Goal: Check status: Check status

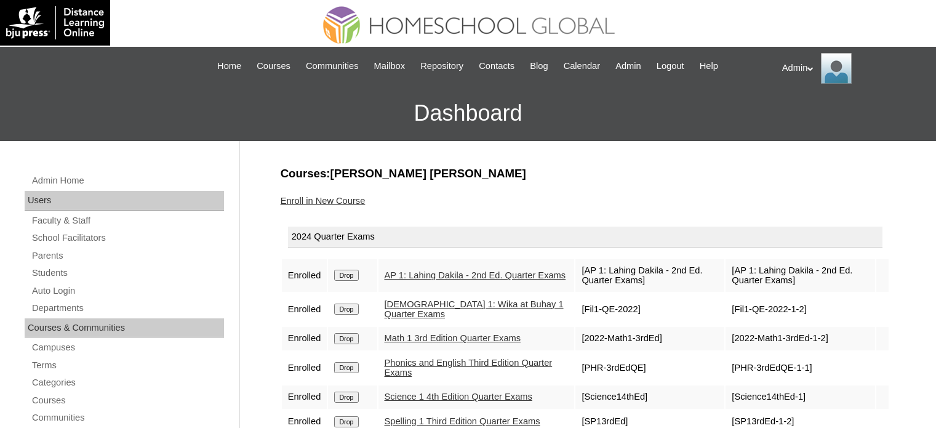
scroll to position [111, 0]
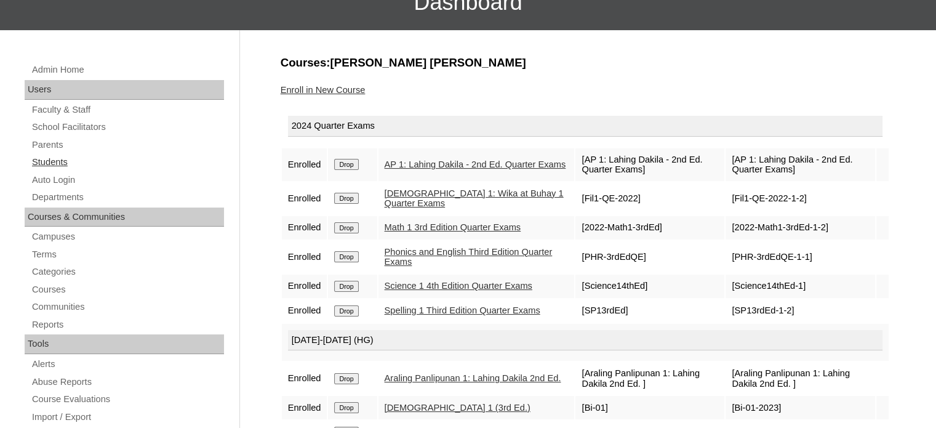
click at [57, 159] on link "Students" at bounding box center [127, 161] width 193 height 15
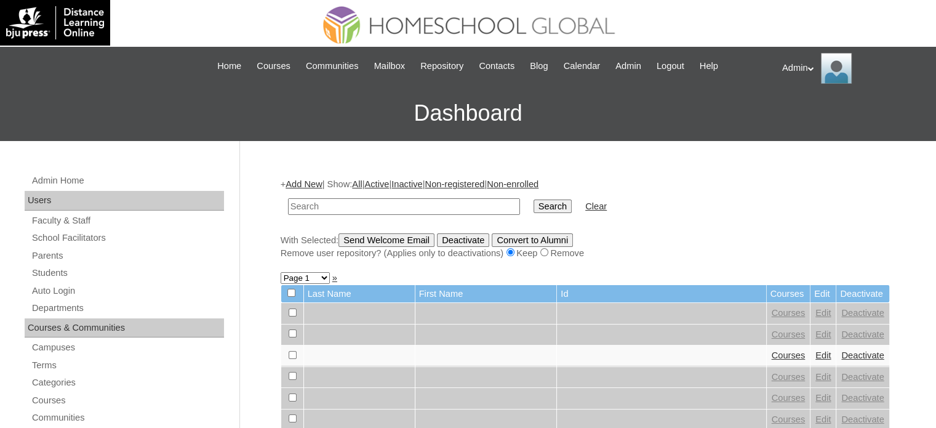
click at [347, 207] on input "text" at bounding box center [404, 206] width 232 height 17
type input "Quides"
click at [534, 202] on input "Search" at bounding box center [553, 206] width 38 height 14
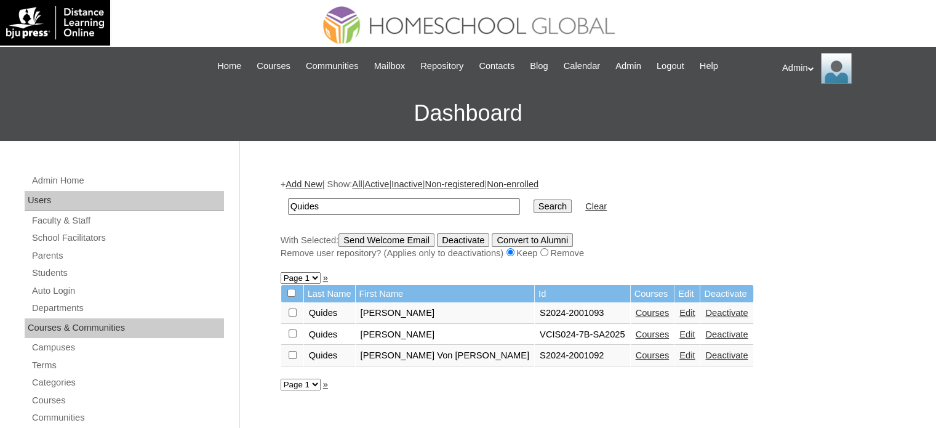
click at [636, 353] on link "Courses" at bounding box center [653, 355] width 34 height 10
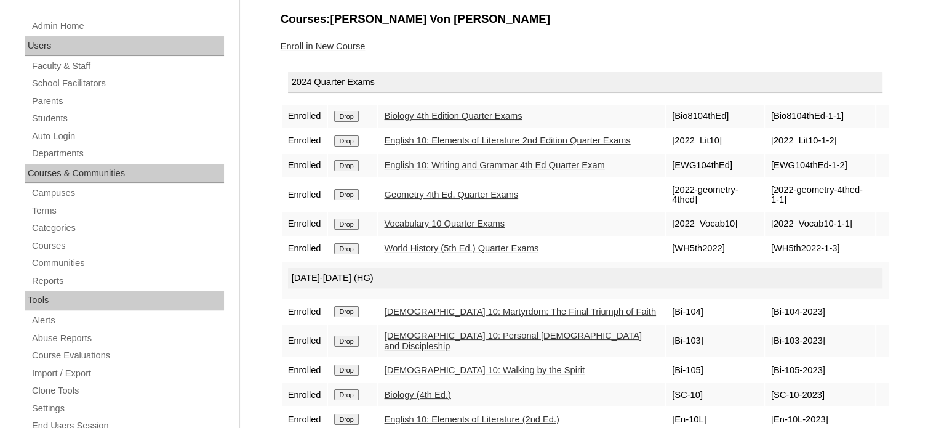
scroll to position [163, 0]
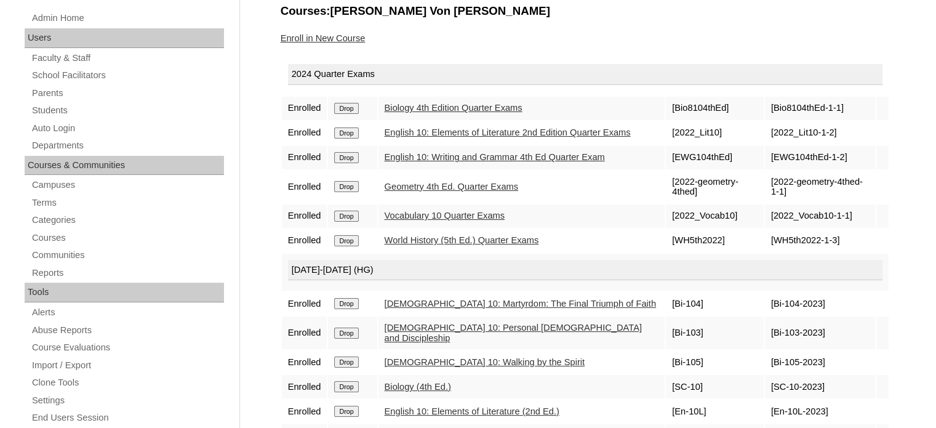
click at [420, 110] on link "Biology 4th Edition Quarter Exams" at bounding box center [454, 108] width 138 height 10
click at [421, 132] on link "English 10: Elements of Literature 2nd Edition Quarter Exams" at bounding box center [508, 132] width 246 height 10
click at [440, 162] on link "English 10: Writing and Grammar 4th Ed Quarter Exam" at bounding box center [495, 157] width 220 height 10
click at [446, 191] on link "Geometry 4th Ed. Quarter Exams" at bounding box center [452, 187] width 134 height 10
click at [451, 220] on link "Vocabulary 10 Quarter Exams" at bounding box center [445, 216] width 121 height 10
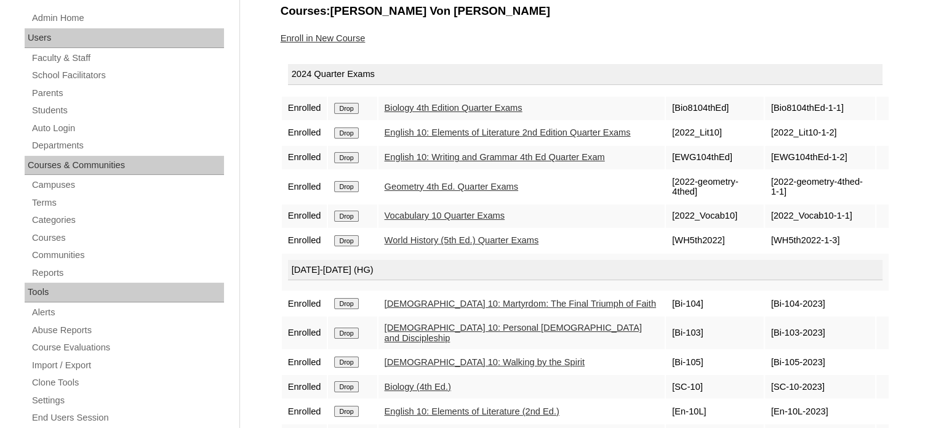
click at [456, 245] on link "World History (5th Ed.) Quarter Exams" at bounding box center [462, 240] width 154 height 10
